Goal: Task Accomplishment & Management: Complete application form

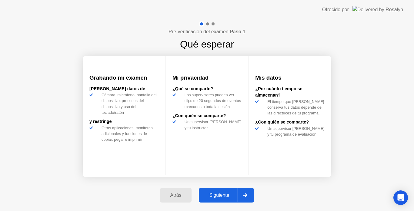
click at [226, 196] on div "Siguiente" at bounding box center [219, 195] width 37 height 5
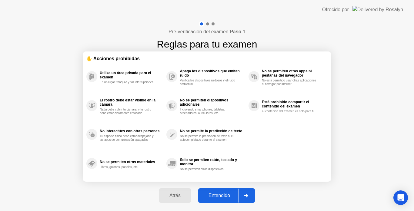
click at [226, 196] on div "Entendido" at bounding box center [219, 195] width 38 height 5
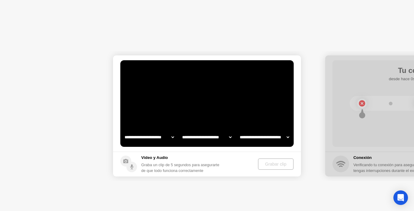
select select "**********"
select select "*******"
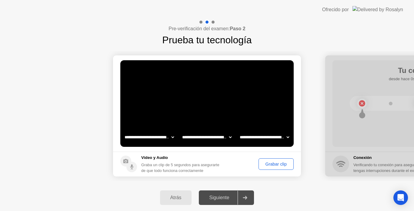
click at [277, 163] on div "Grabar clip" at bounding box center [276, 164] width 31 height 5
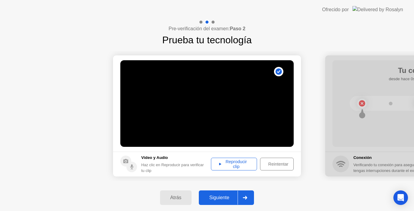
click at [224, 166] on div "Reproducir clip" at bounding box center [234, 164] width 42 height 10
click at [238, 195] on div "Siguiente" at bounding box center [219, 197] width 37 height 5
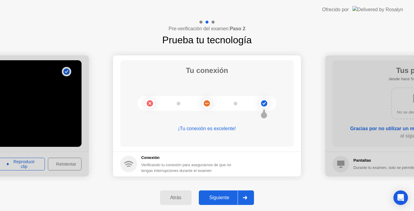
click at [231, 195] on div "Siguiente" at bounding box center [219, 197] width 37 height 5
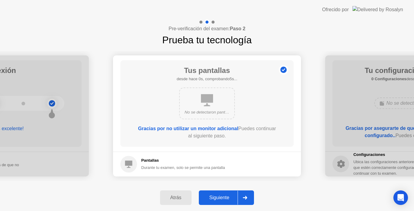
click at [231, 195] on div "Siguiente" at bounding box center [219, 197] width 37 height 5
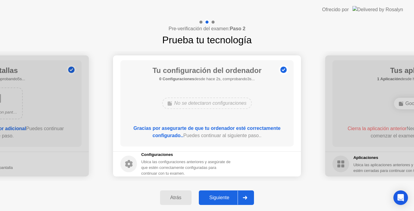
click at [231, 195] on div "Siguiente" at bounding box center [219, 197] width 37 height 5
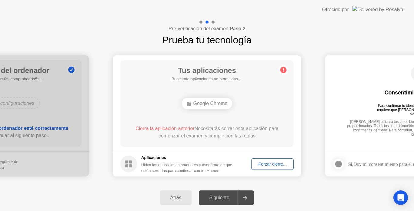
click at [261, 165] on div "Forzar cierre..." at bounding box center [272, 164] width 38 height 5
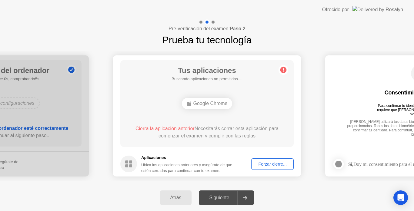
click at [204, 125] on div "Cierra la aplicación anterior Necesitarás cerrar esta aplicación para comenzar …" at bounding box center [207, 132] width 156 height 15
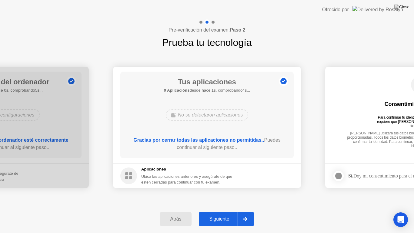
click at [221, 211] on div "Siguiente" at bounding box center [219, 218] width 37 height 5
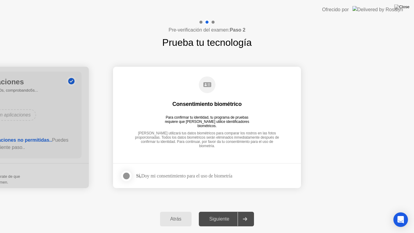
click at [128, 176] on div at bounding box center [126, 175] width 7 height 7
click at [227, 211] on div "Siguiente" at bounding box center [219, 218] width 37 height 5
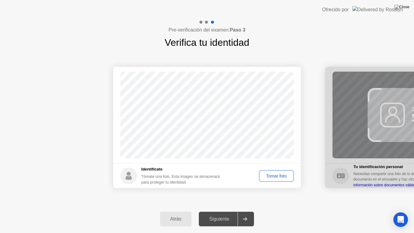
click at [279, 176] on div "Tomar foto" at bounding box center [276, 175] width 30 height 5
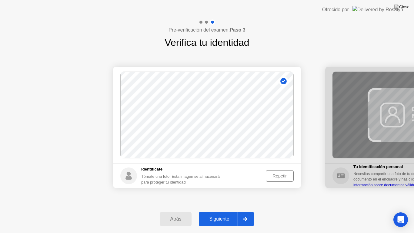
click at [240, 211] on div at bounding box center [245, 219] width 15 height 14
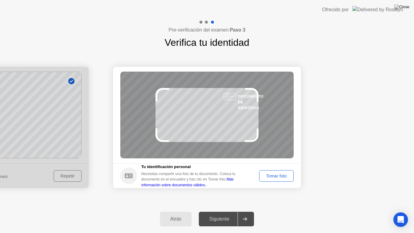
click at [274, 179] on button "Tomar foto" at bounding box center [276, 176] width 35 height 12
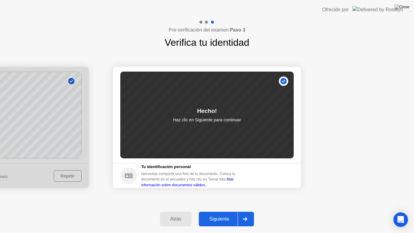
click at [218, 211] on div "Siguiente" at bounding box center [219, 218] width 37 height 5
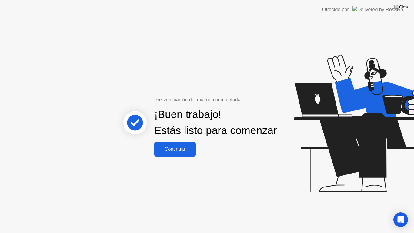
click at [178, 152] on div "Continuar" at bounding box center [175, 148] width 38 height 5
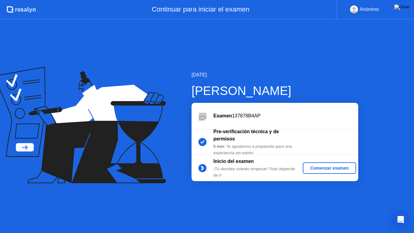
click at [343, 170] on div "Comenzar examen" at bounding box center [329, 167] width 48 height 5
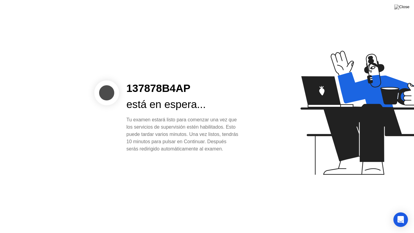
click at [155, 83] on div "137878B4AP" at bounding box center [182, 88] width 112 height 16
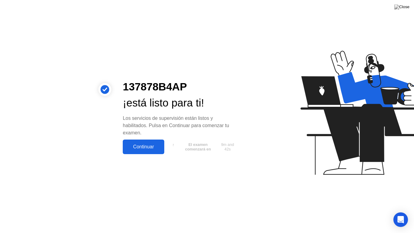
click at [158, 144] on div "Continuar" at bounding box center [144, 146] width 38 height 5
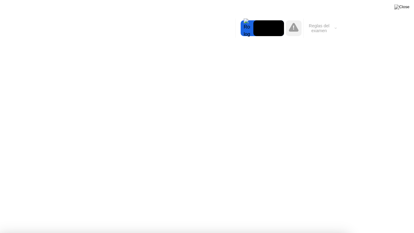
click at [294, 28] on icon at bounding box center [294, 27] width 10 height 9
click at [316, 27] on button "Reglas del examen" at bounding box center [321, 28] width 35 height 10
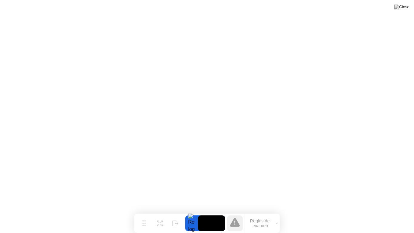
click at [212, 211] on video at bounding box center [211, 223] width 27 height 16
click at [234, 211] on icon at bounding box center [235, 222] width 10 height 9
click at [192, 211] on div at bounding box center [191, 223] width 13 height 16
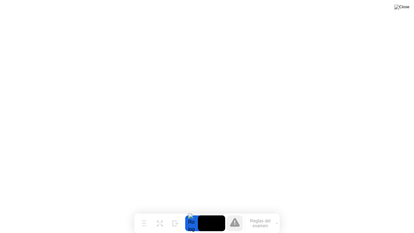
click at [192, 211] on div at bounding box center [191, 223] width 13 height 16
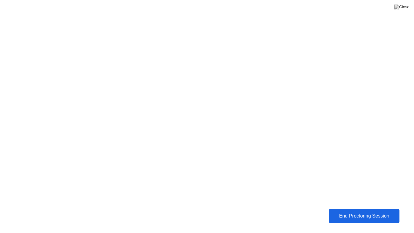
click at [356, 211] on div "End Proctoring Session" at bounding box center [364, 216] width 74 height 6
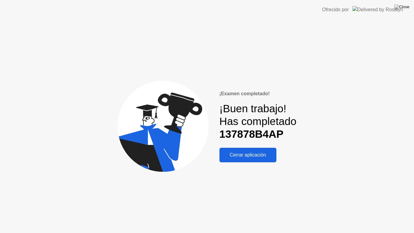
click at [245, 154] on div "Cerrar aplicación" at bounding box center [247, 154] width 53 height 5
